Goal: Task Accomplishment & Management: Complete application form

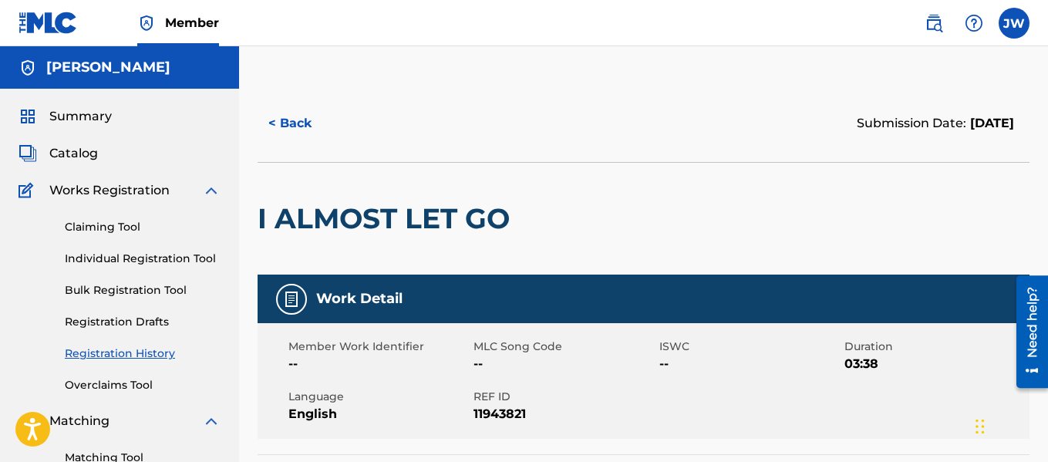
click at [95, 116] on span "Summary" at bounding box center [80, 116] width 62 height 19
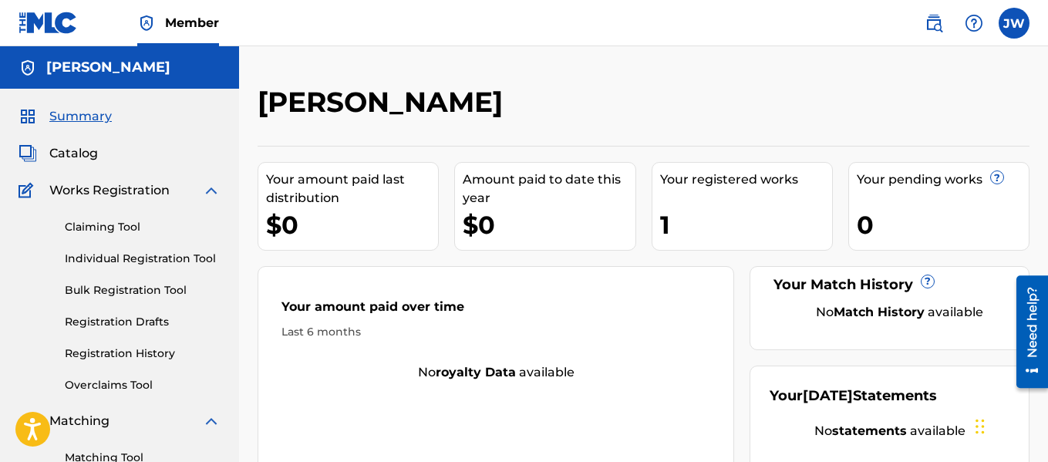
click at [99, 224] on link "Claiming Tool" at bounding box center [143, 227] width 156 height 16
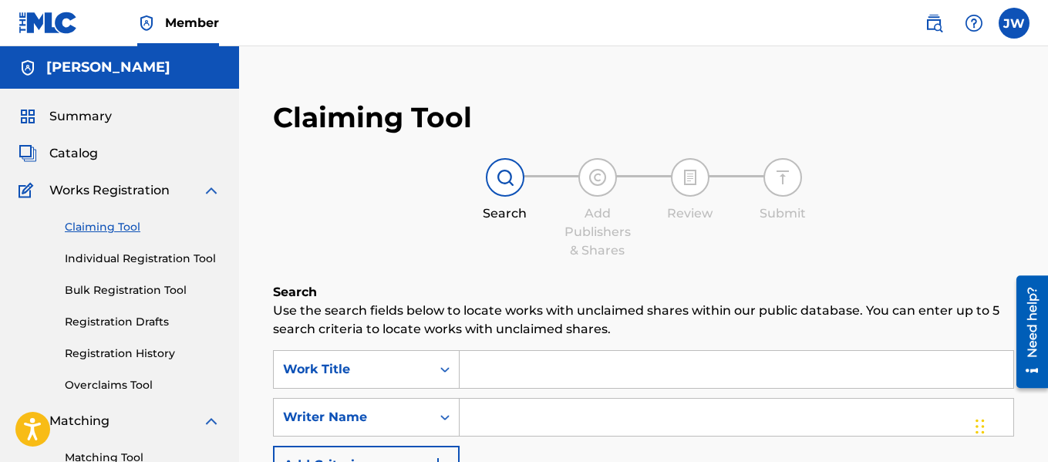
click at [487, 378] on input "Search Form" at bounding box center [737, 369] width 554 height 37
type input "i almost let you go"
click at [520, 416] on input "Search Form" at bounding box center [737, 417] width 554 height 37
type input "[PERSON_NAME]. [PERSON_NAME]"
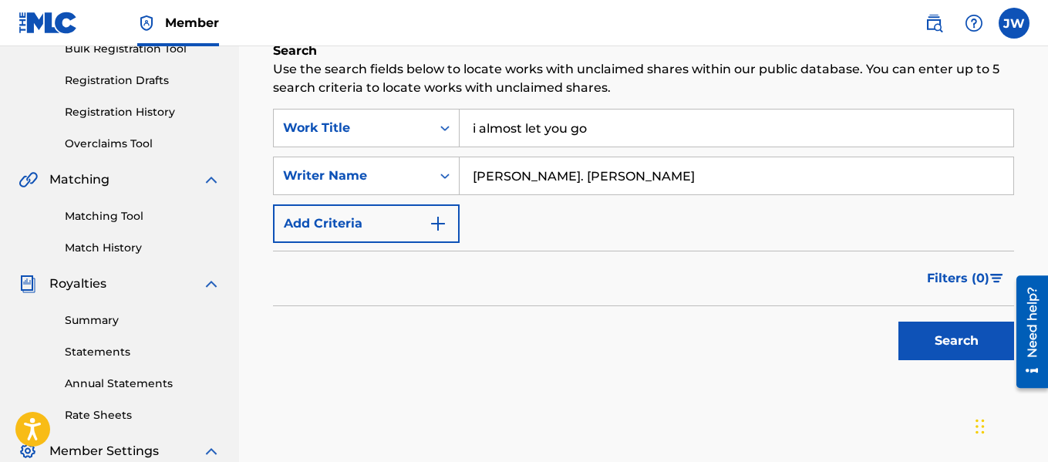
scroll to position [243, 0]
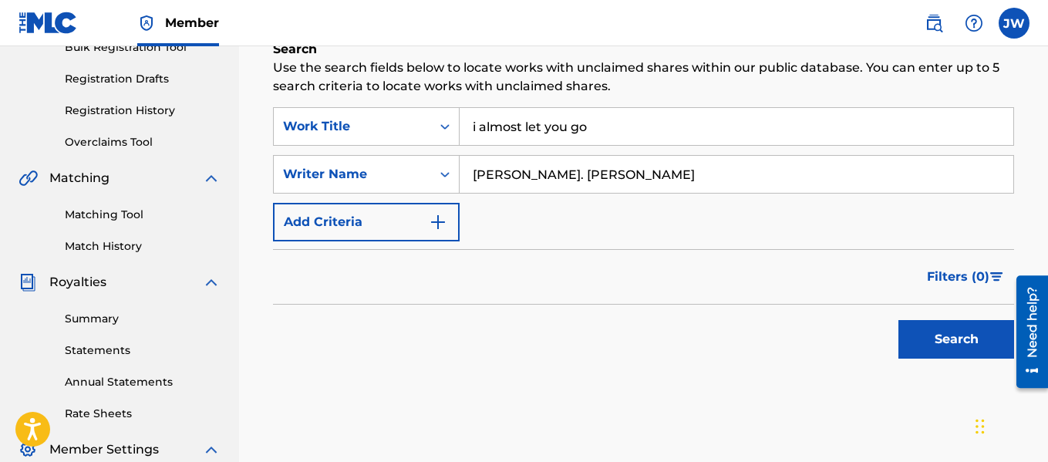
click at [935, 345] on button "Search" at bounding box center [956, 339] width 116 height 39
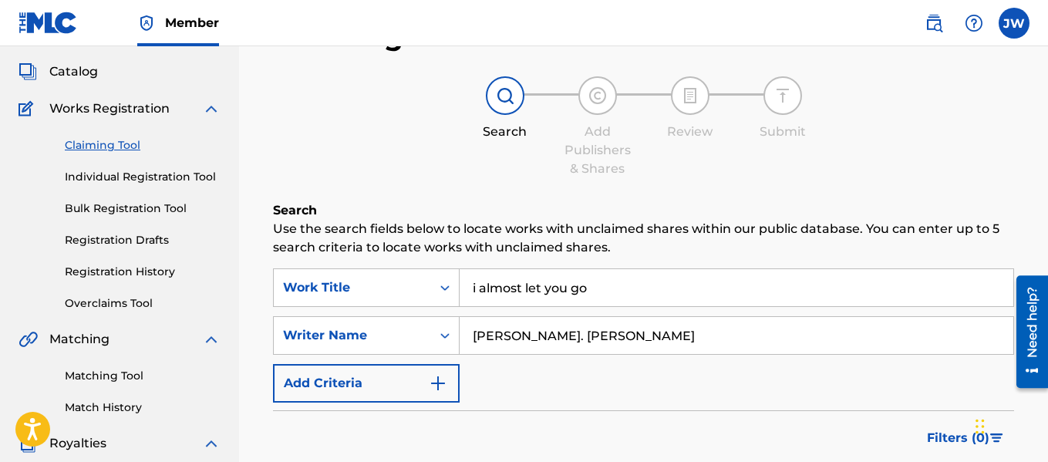
scroll to position [74, 0]
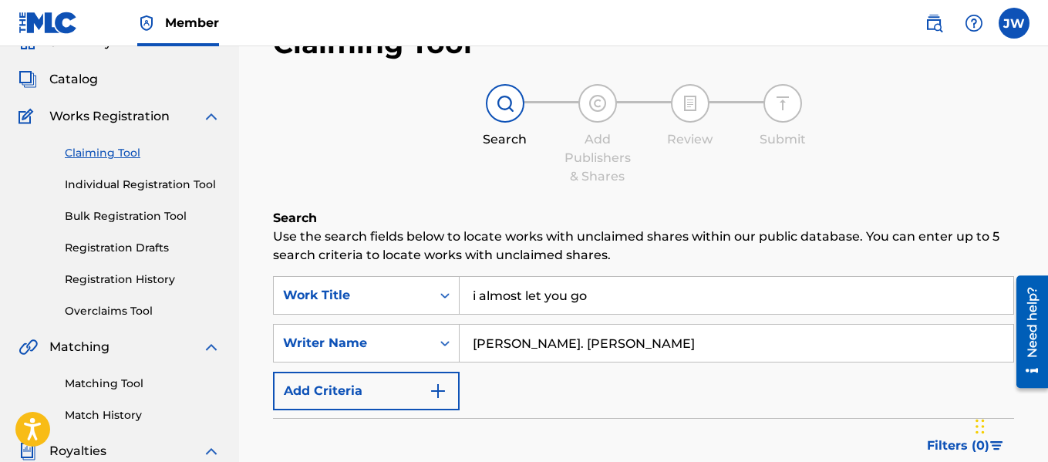
click at [566, 300] on input "i almost let you go" at bounding box center [737, 295] width 554 height 37
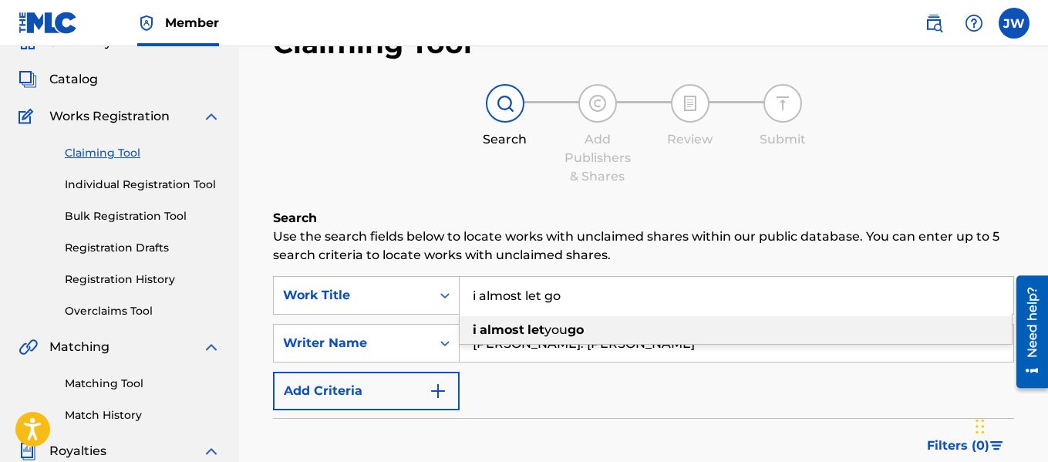
click at [691, 295] on input "i almost let go" at bounding box center [737, 295] width 554 height 37
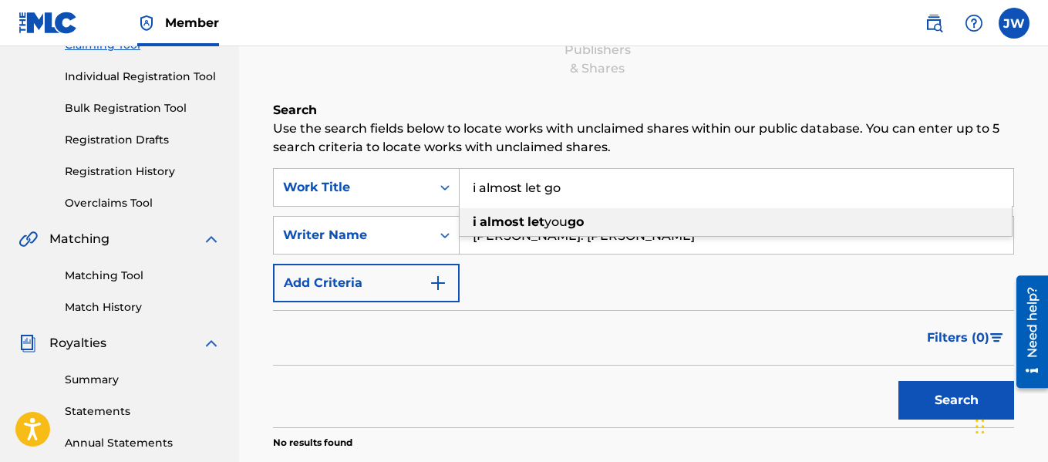
scroll to position [183, 0]
type input "i almost let go"
click at [926, 397] on button "Search" at bounding box center [956, 399] width 116 height 39
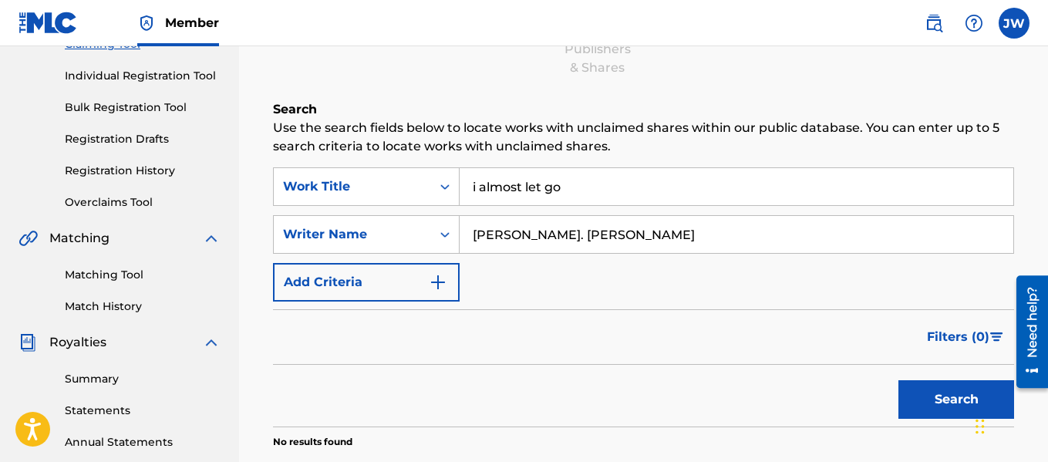
click at [130, 79] on link "Individual Registration Tool" at bounding box center [143, 76] width 156 height 16
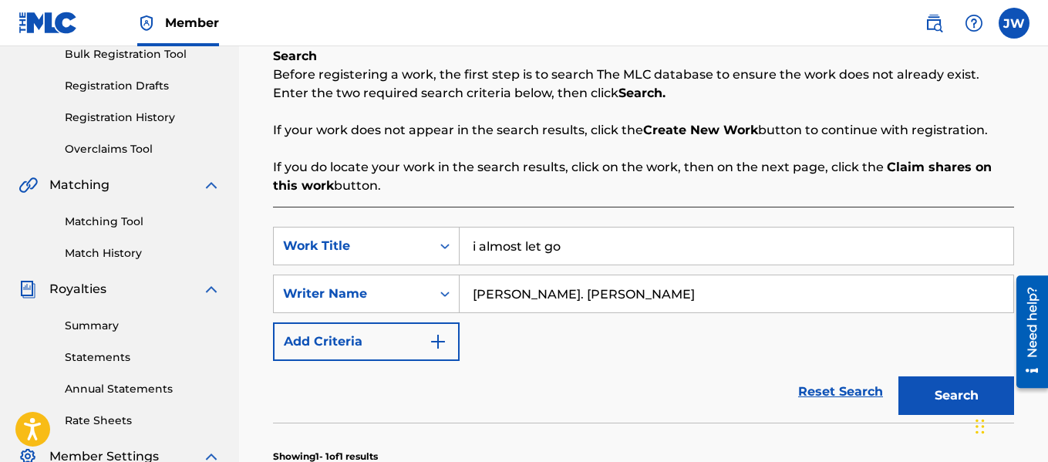
scroll to position [234, 0]
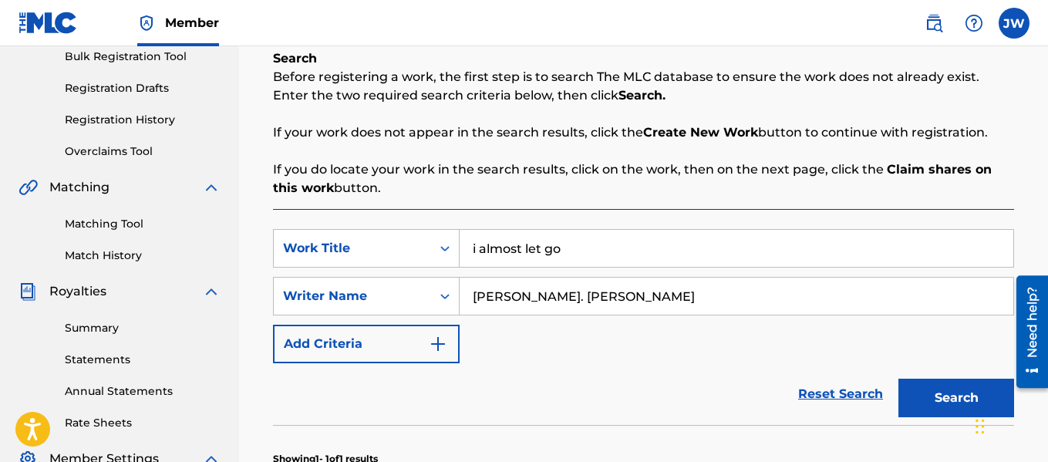
click at [594, 249] on input "i almost let go" at bounding box center [737, 248] width 554 height 37
type input "i"
type input "Momma Wait A Minute!"
click at [898, 379] on button "Search" at bounding box center [956, 398] width 116 height 39
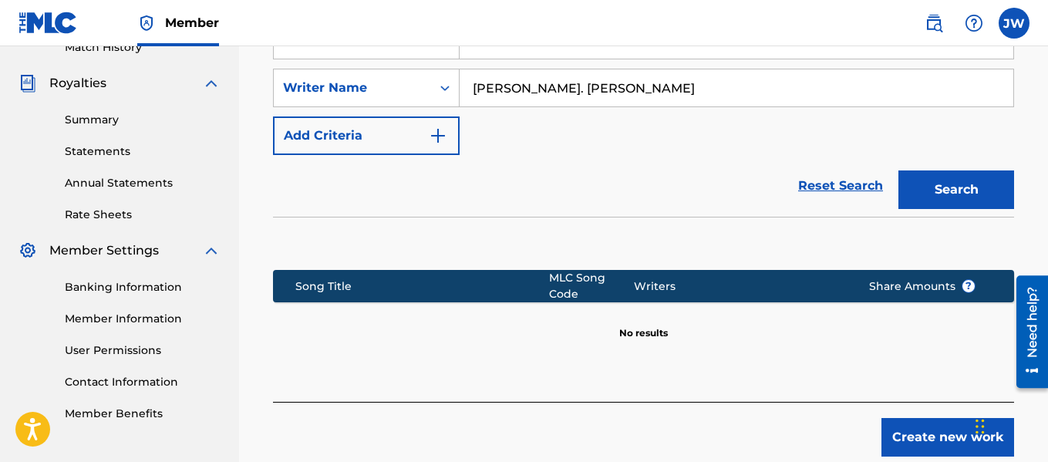
scroll to position [526, 0]
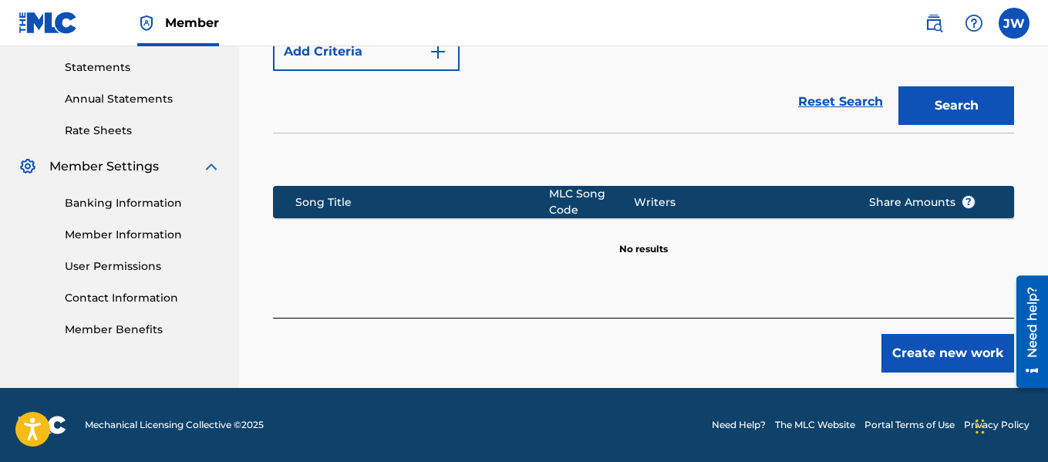
click at [914, 357] on button "Create new work" at bounding box center [947, 353] width 133 height 39
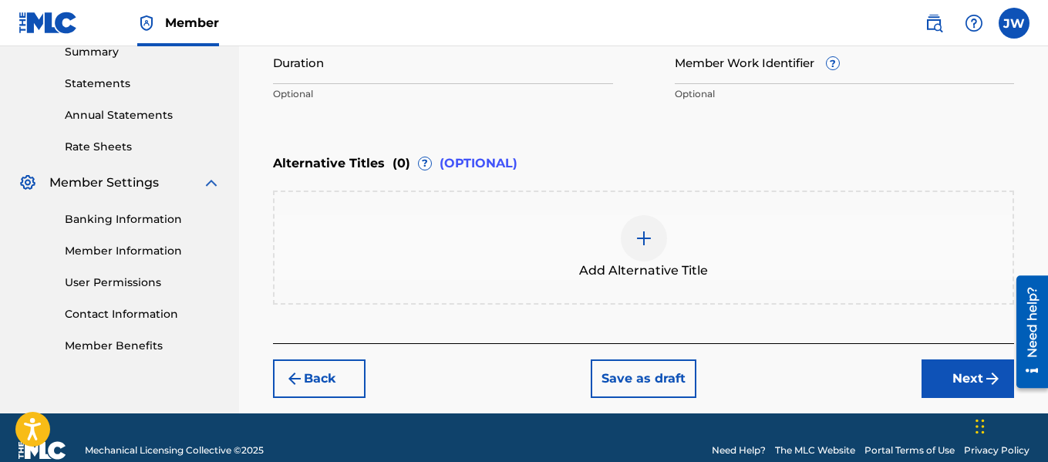
scroll to position [511, 0]
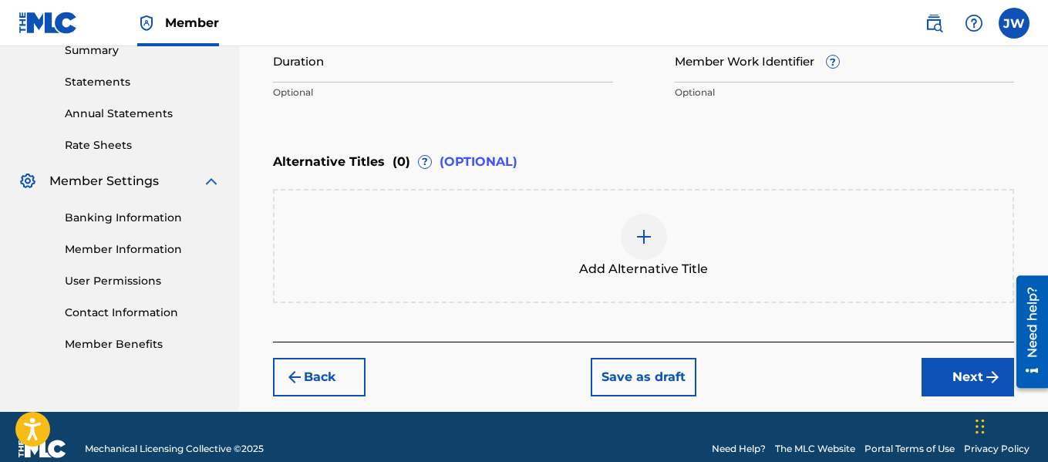
click at [317, 386] on button "Back" at bounding box center [319, 377] width 93 height 39
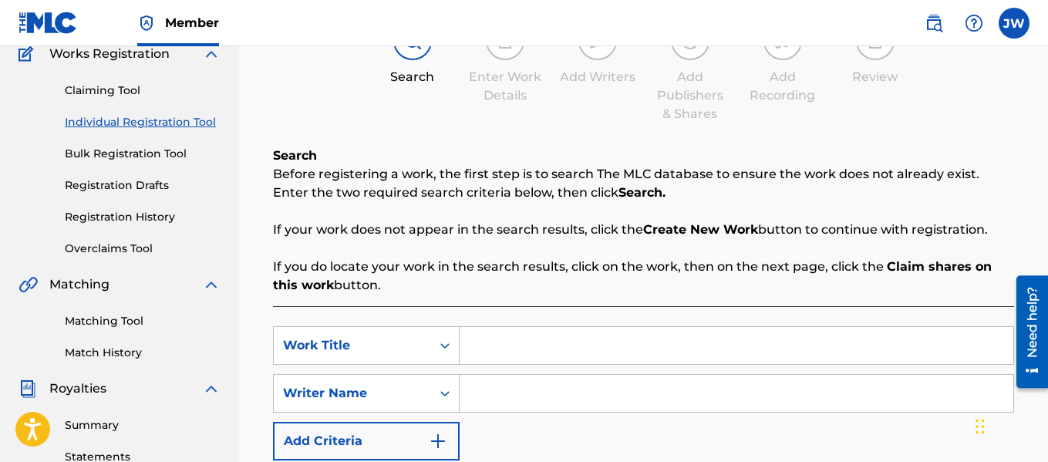
scroll to position [133, 0]
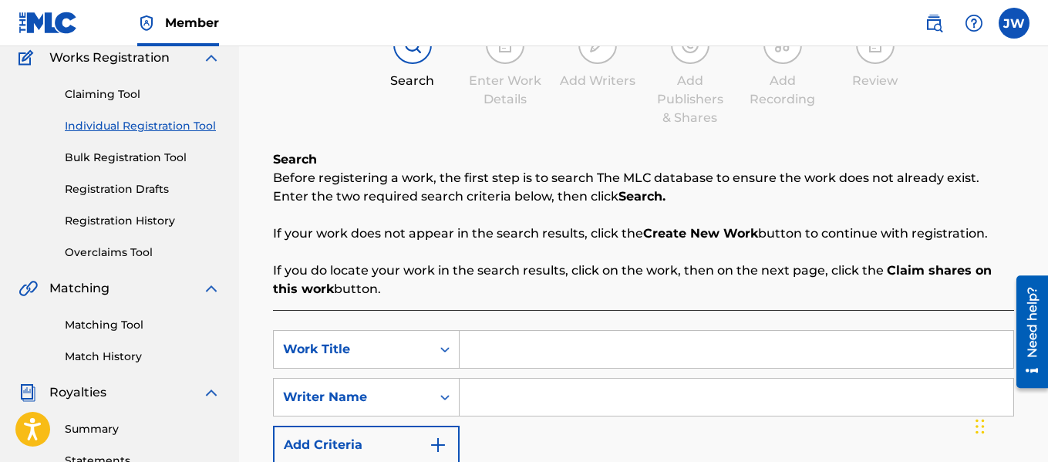
click at [130, 225] on link "Registration History" at bounding box center [143, 221] width 156 height 16
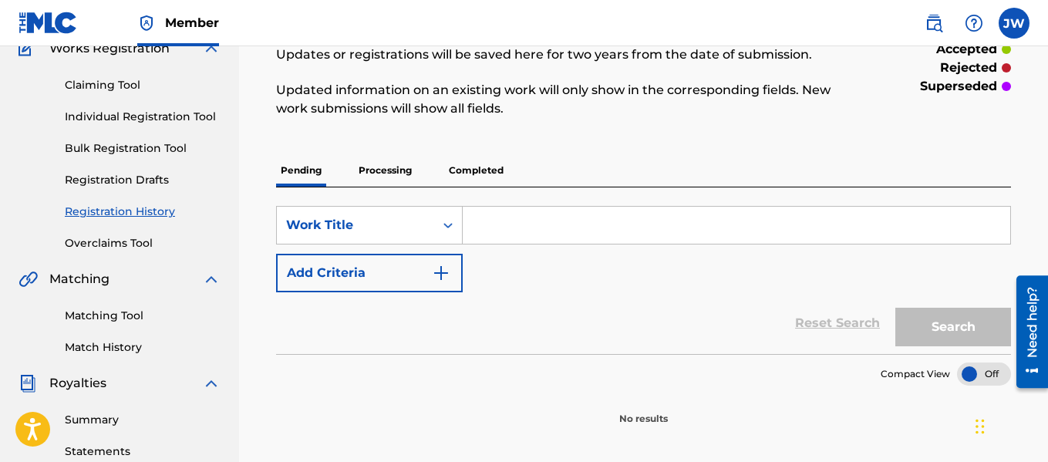
scroll to position [144, 0]
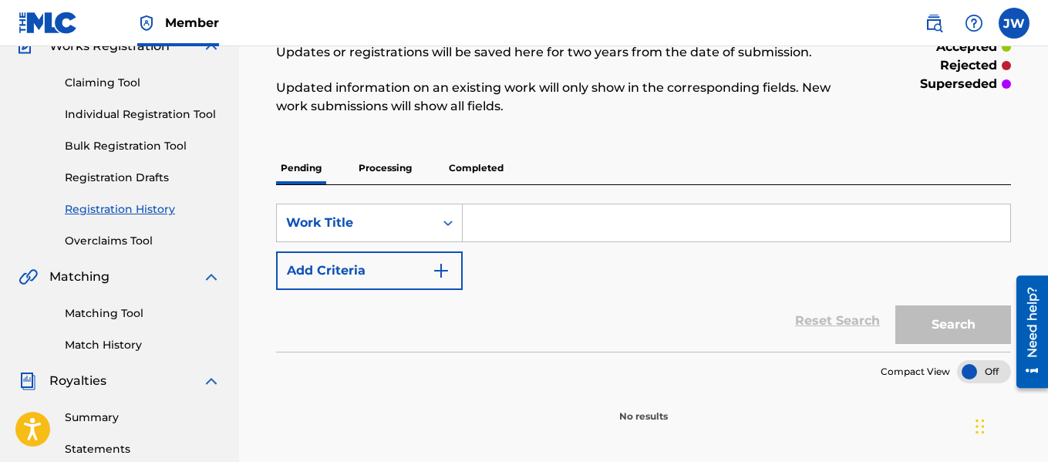
click at [493, 227] on input "Search Form" at bounding box center [736, 222] width 547 height 37
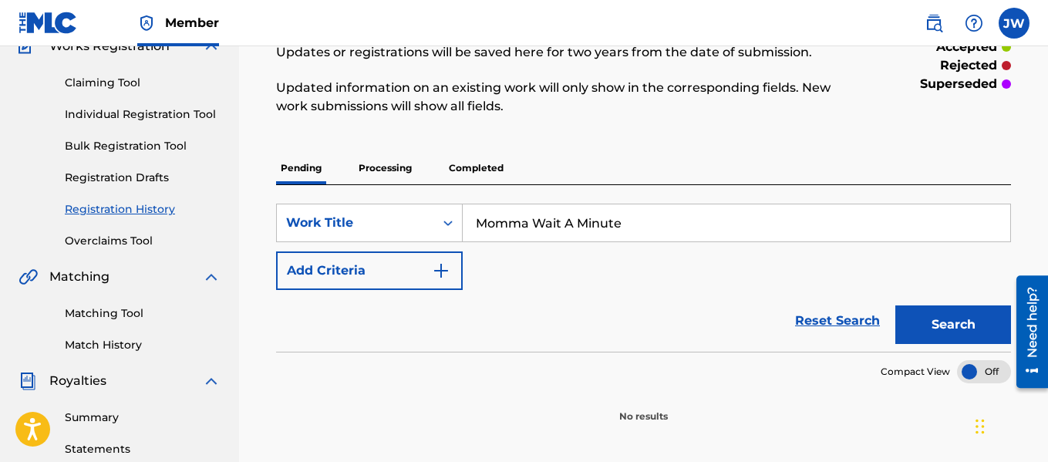
type input "Momma Wait A Minute"
click at [895, 305] on button "Search" at bounding box center [953, 324] width 116 height 39
click at [490, 173] on p "Completed" at bounding box center [476, 168] width 64 height 32
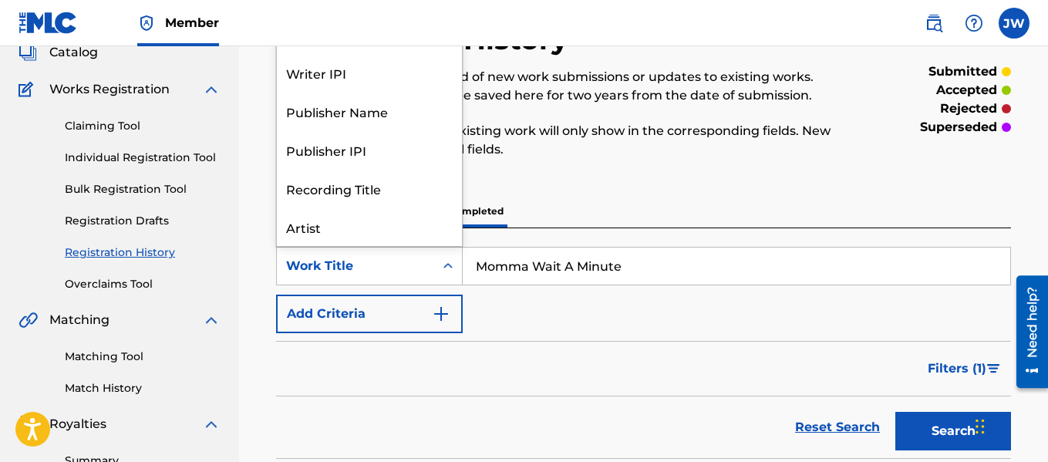
click at [635, 332] on div "SearchWithCriteria21ed233b-b7f2-4a10-9baf-d3a65173045c 8 results available. Use…" at bounding box center [643, 290] width 735 height 86
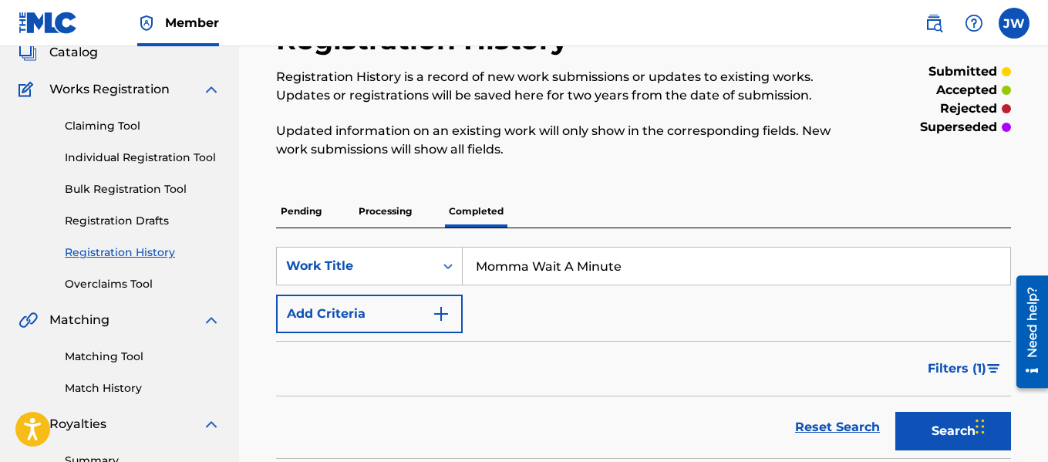
click at [136, 162] on link "Individual Registration Tool" at bounding box center [143, 158] width 156 height 16
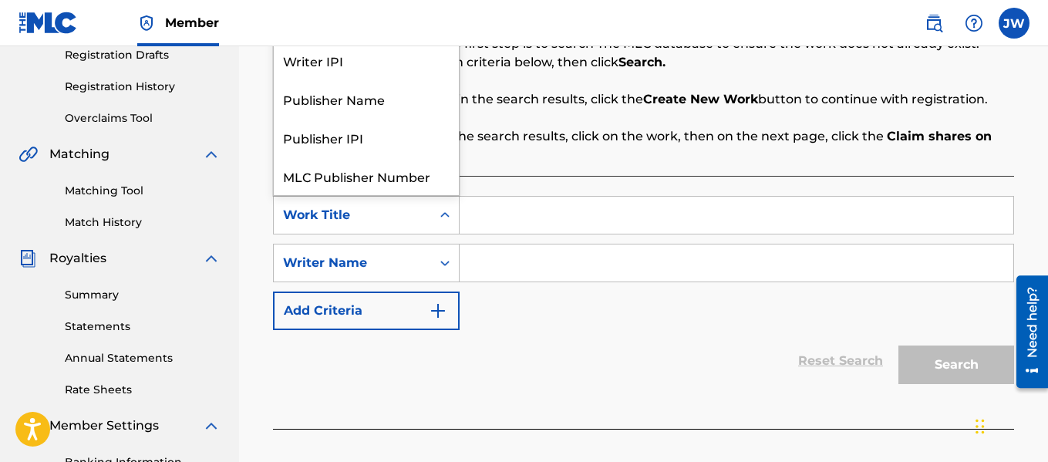
scroll to position [39, 0]
click at [520, 218] on input "Search Form" at bounding box center [737, 215] width 554 height 37
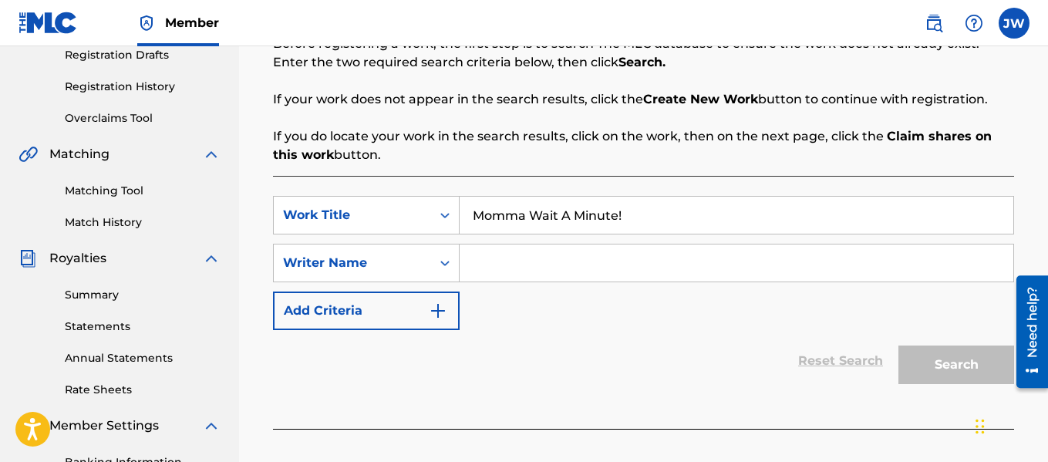
type input "Momma Wait A Minute!"
click at [552, 269] on input "Search Form" at bounding box center [737, 262] width 554 height 37
type input "[PERSON_NAME]. [PERSON_NAME]"
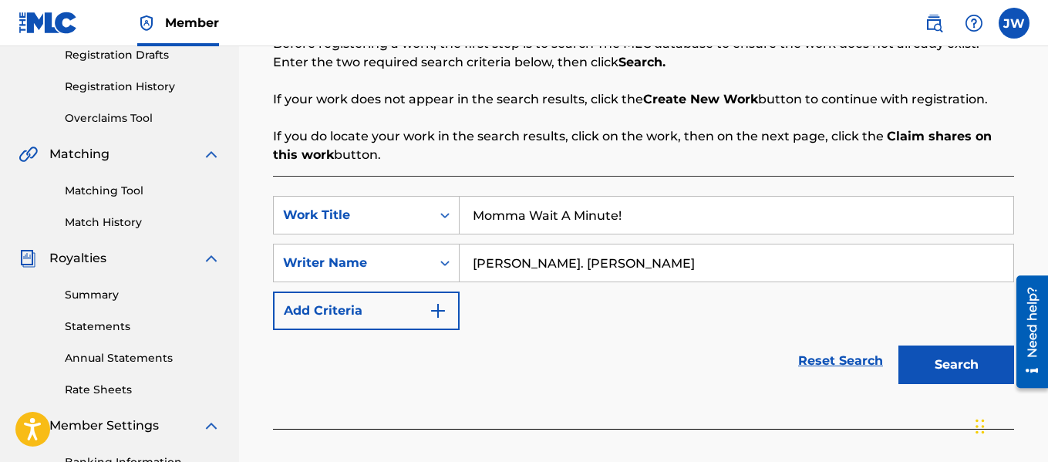
click at [961, 370] on button "Search" at bounding box center [956, 364] width 116 height 39
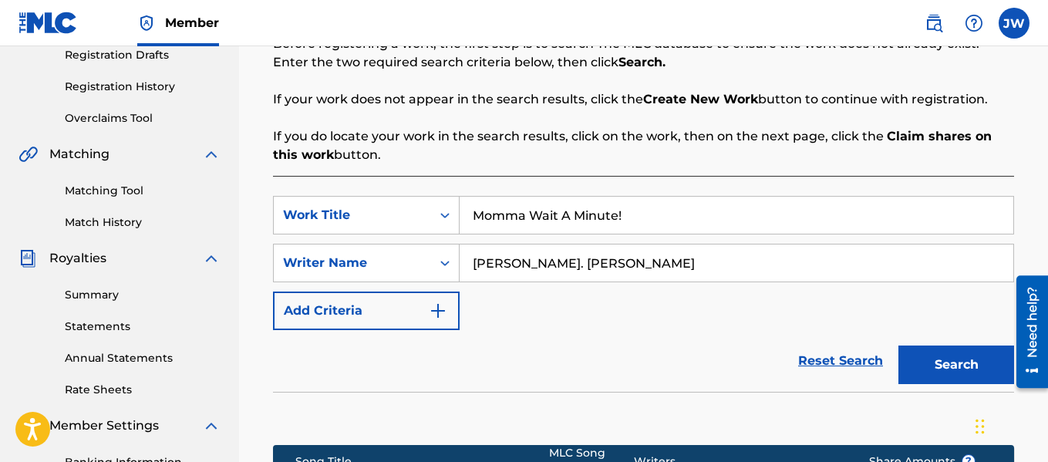
click at [689, 356] on div "Reset Search Search" at bounding box center [643, 361] width 741 height 62
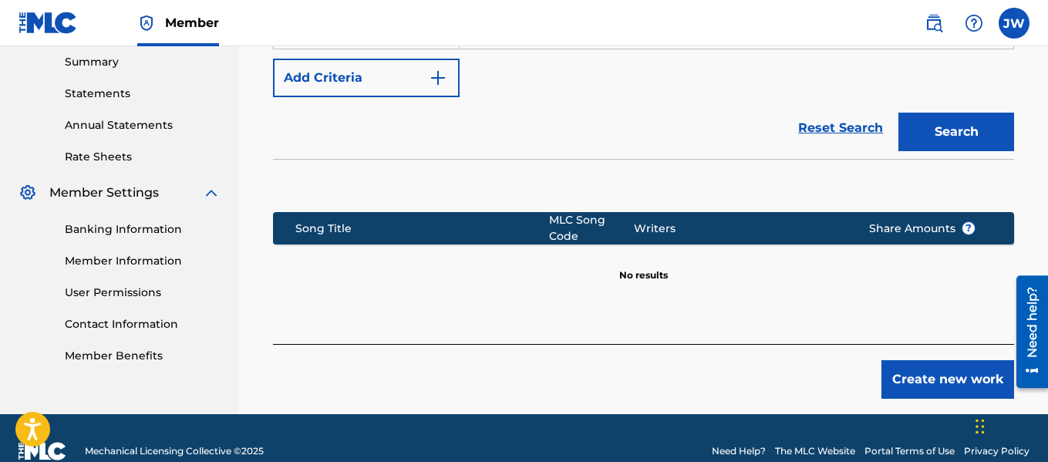
scroll to position [503, 0]
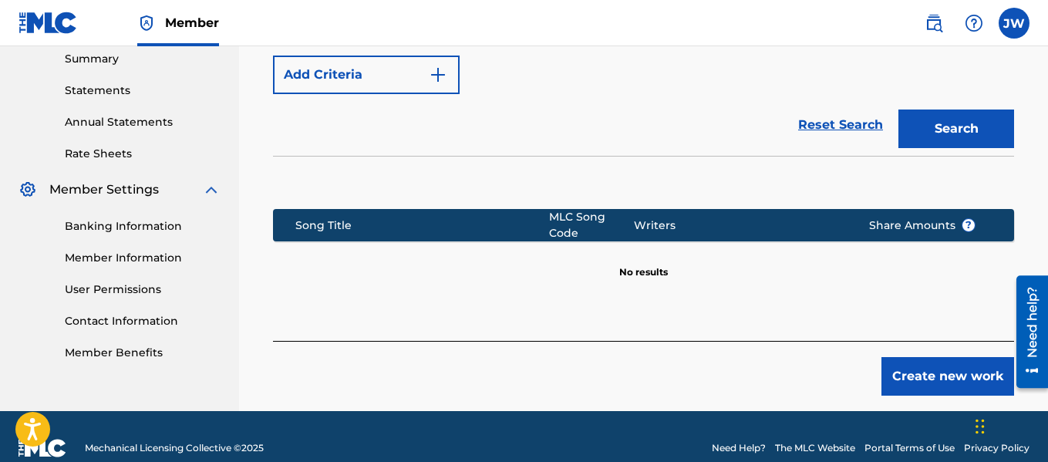
click at [932, 382] on button "Create new work" at bounding box center [947, 376] width 133 height 39
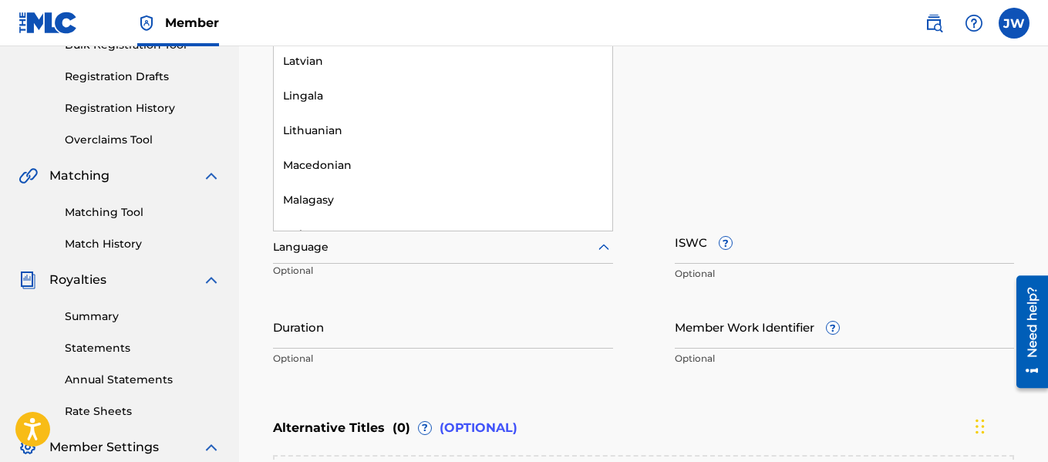
scroll to position [2385, 0]
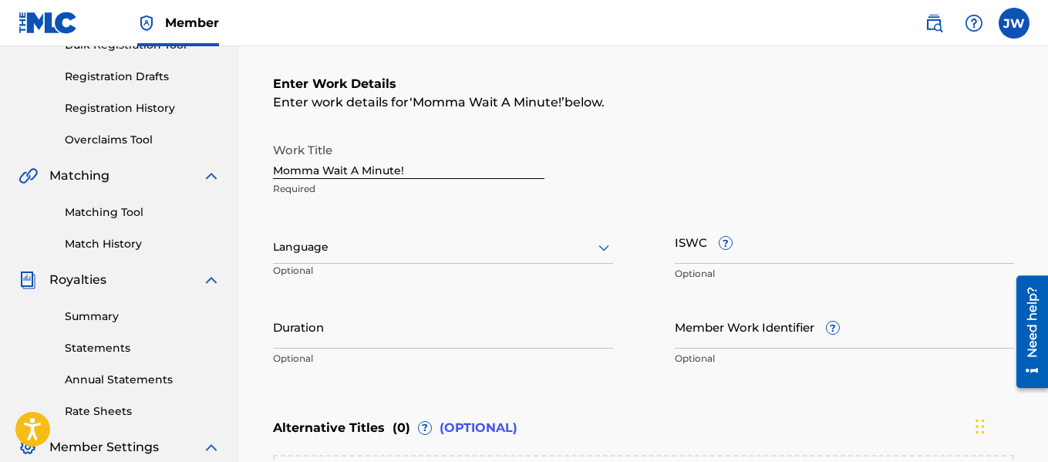
click at [722, 253] on input "ISWC ?" at bounding box center [845, 242] width 340 height 44
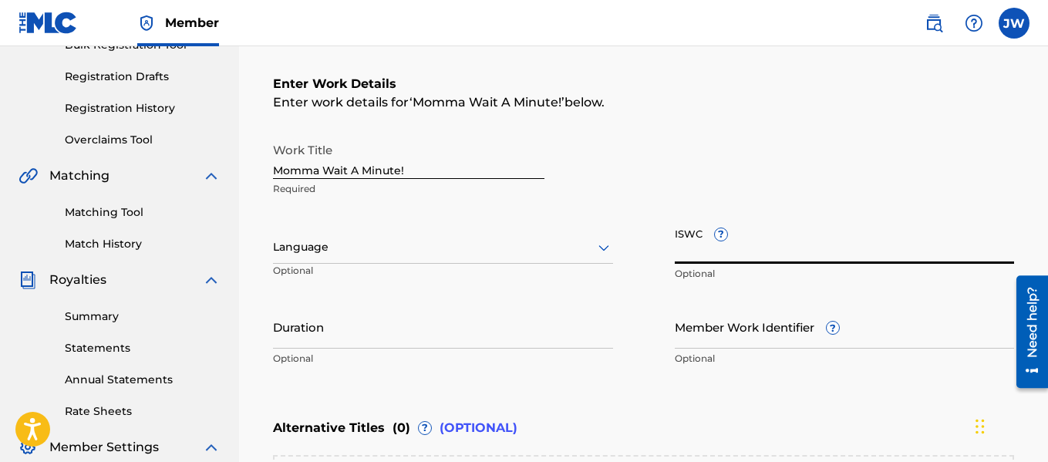
click at [720, 237] on span "?" at bounding box center [721, 234] width 12 height 12
click at [720, 237] on input "ISWC ?" at bounding box center [845, 242] width 340 height 44
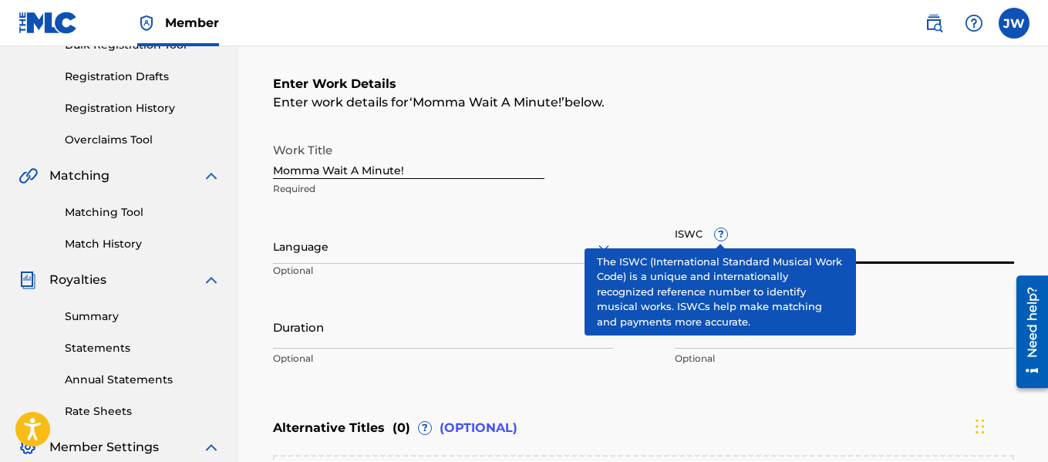
click at [871, 156] on div "Work Title Momma Wait A Minute! Required" at bounding box center [643, 169] width 741 height 69
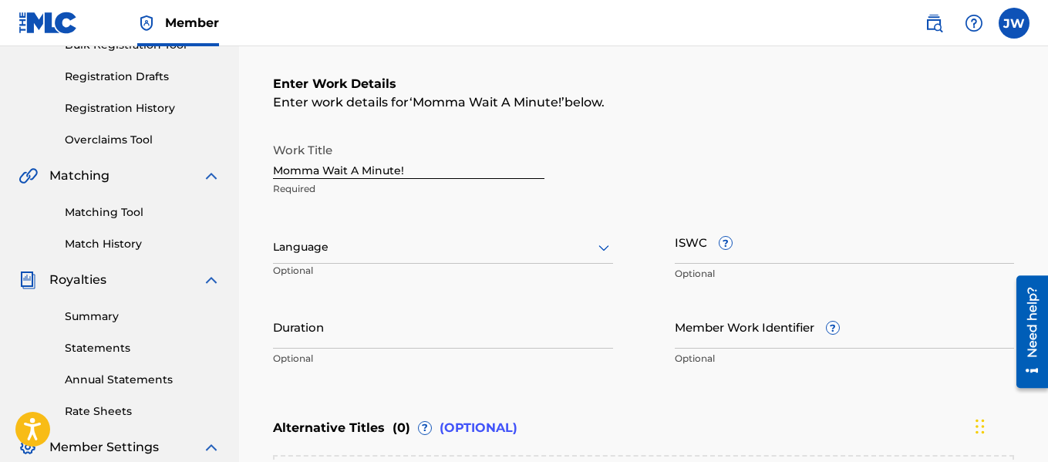
click at [833, 328] on span "?" at bounding box center [833, 328] width 12 height 12
click at [833, 328] on input "Member Work Identifier ?" at bounding box center [845, 327] width 340 height 44
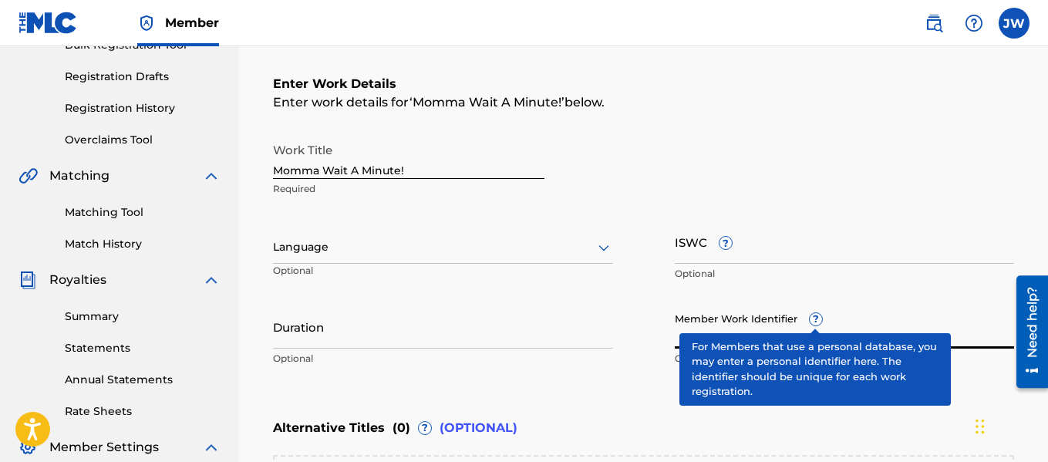
click at [809, 321] on span "?" at bounding box center [816, 319] width 14 height 14
click at [808, 321] on input "Member Work Identifier ?" at bounding box center [845, 327] width 340 height 44
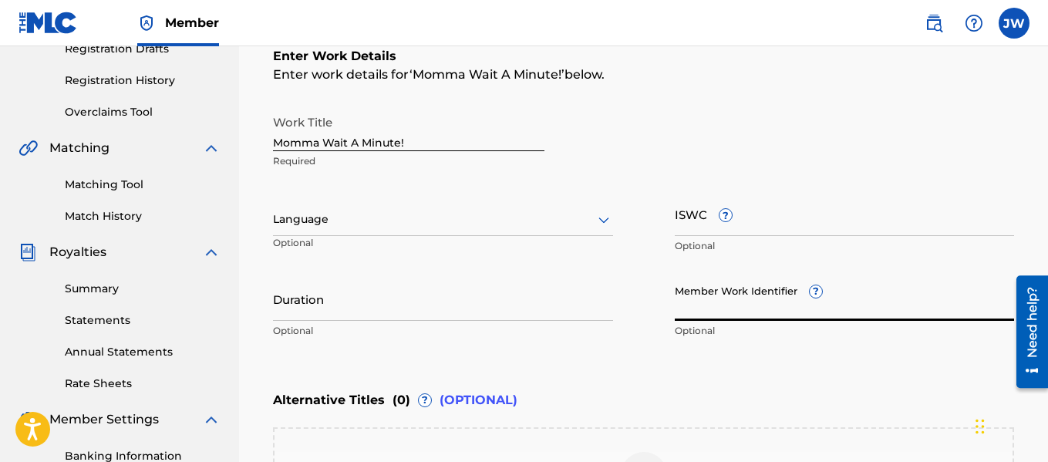
scroll to position [338, 0]
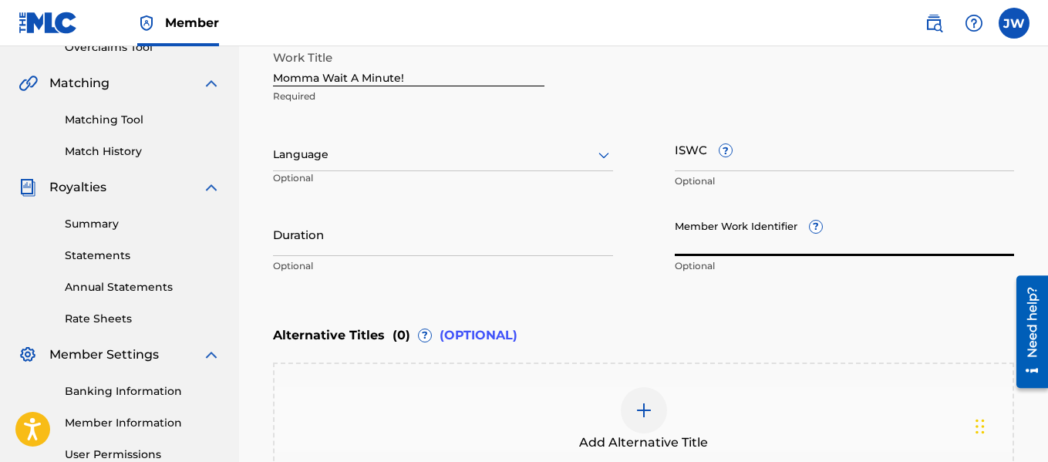
click at [296, 244] on input "Duration" at bounding box center [443, 234] width 340 height 44
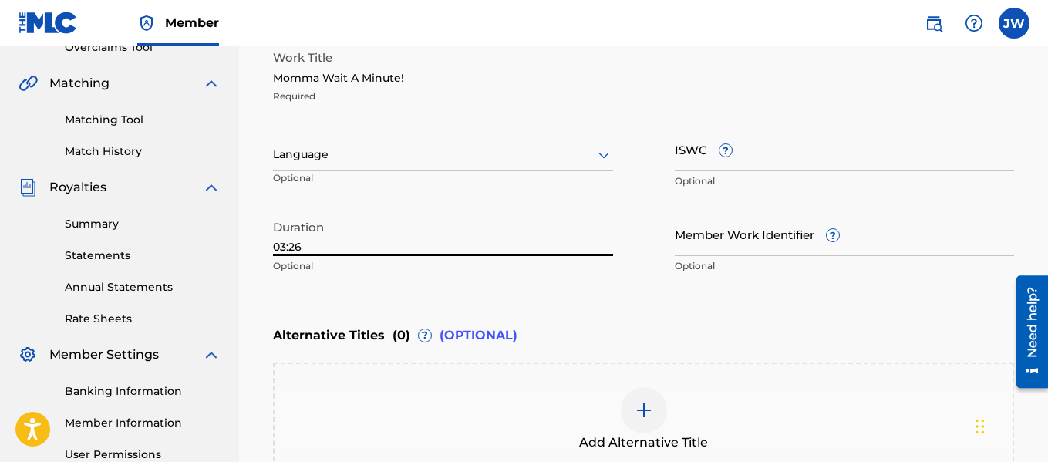
type input "03:26"
